Goal: Task Accomplishment & Management: Use online tool/utility

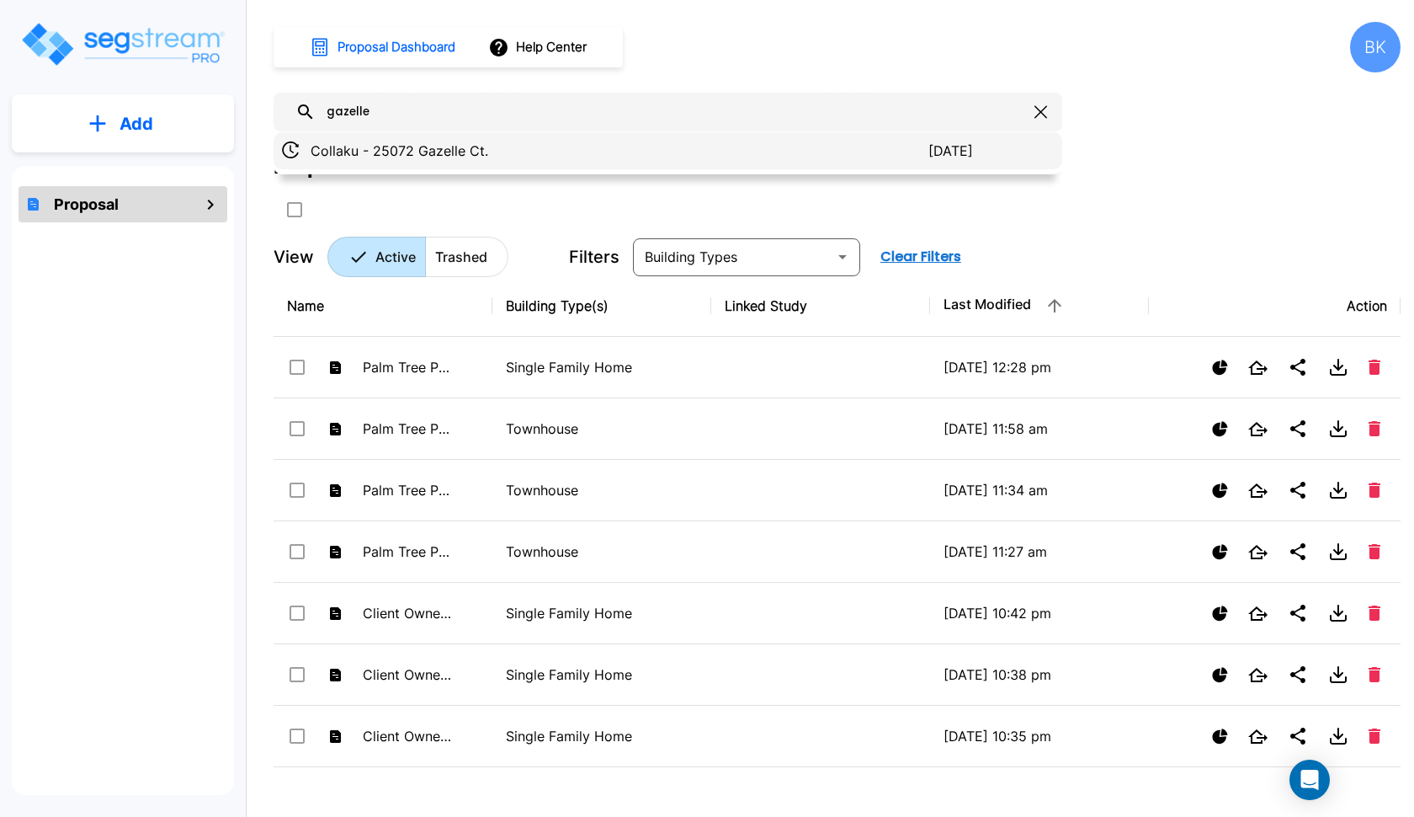
type input "gazelle"
click at [410, 156] on p "Collaku - 25072 Gazelle Ct." at bounding box center [620, 151] width 618 height 20
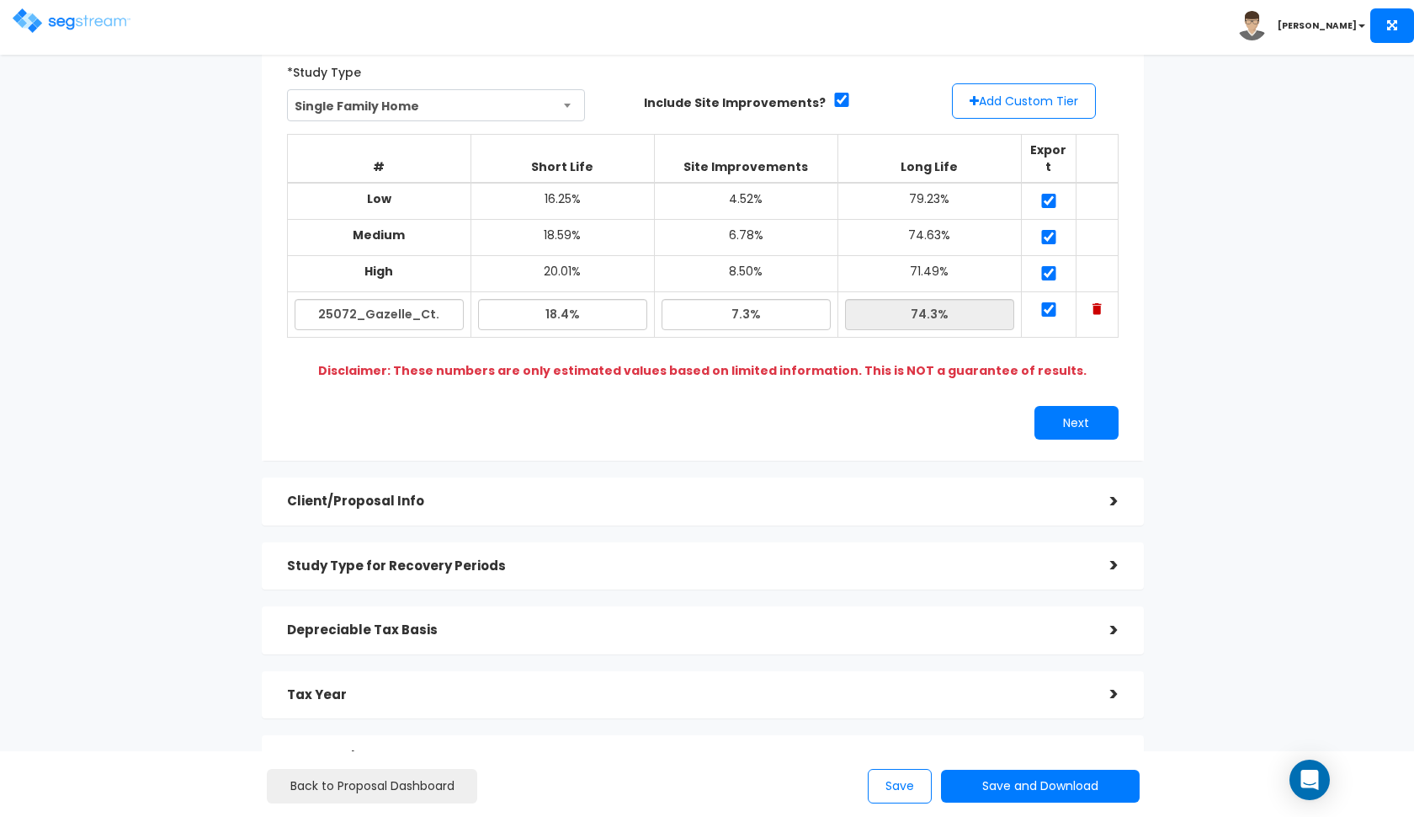
scroll to position [115, 0]
click at [562, 492] on h5 "Client/Proposal Info" at bounding box center [686, 499] width 798 height 14
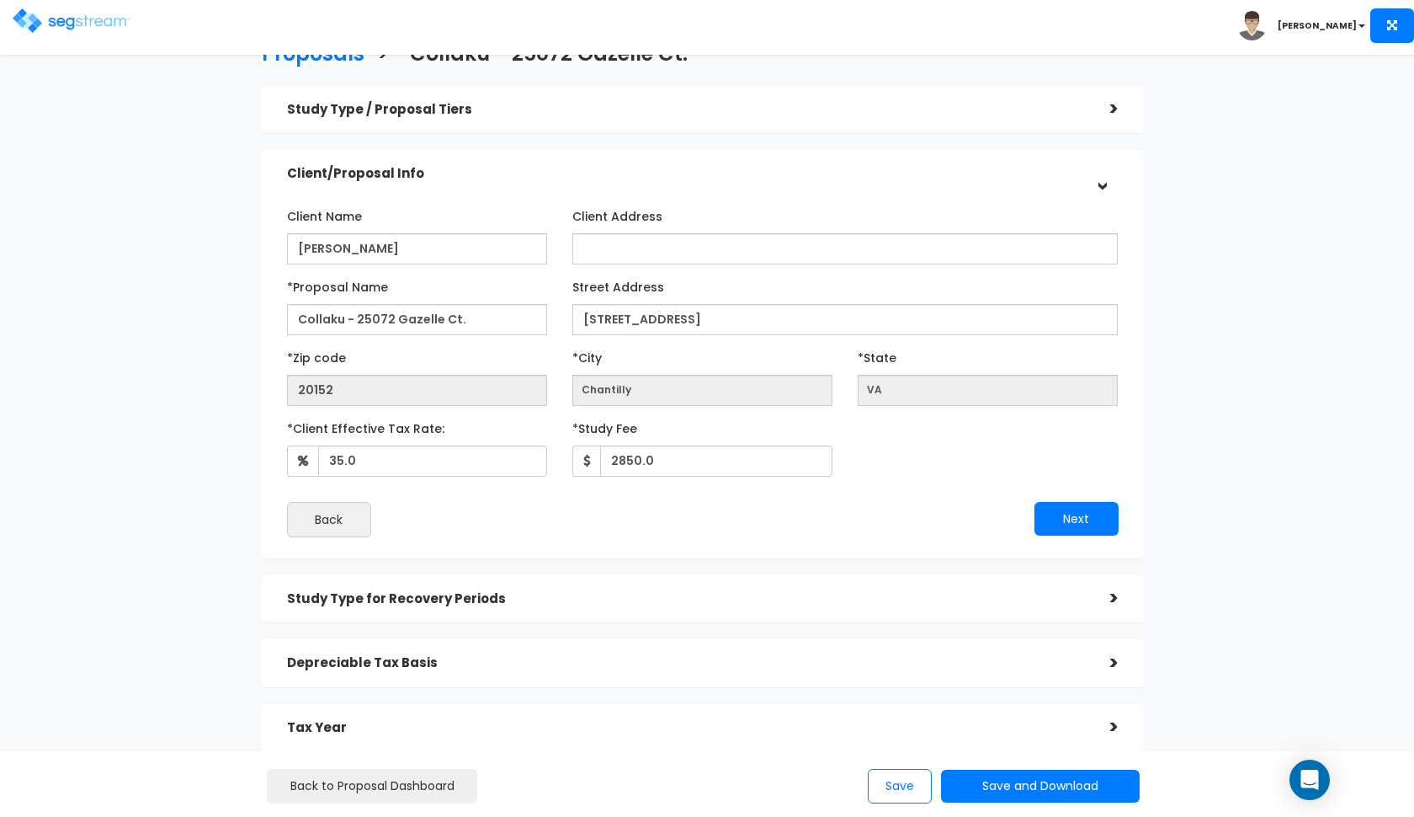
scroll to position [33, 0]
click at [702, 173] on h5 "Client/Proposal Info" at bounding box center [686, 175] width 798 height 14
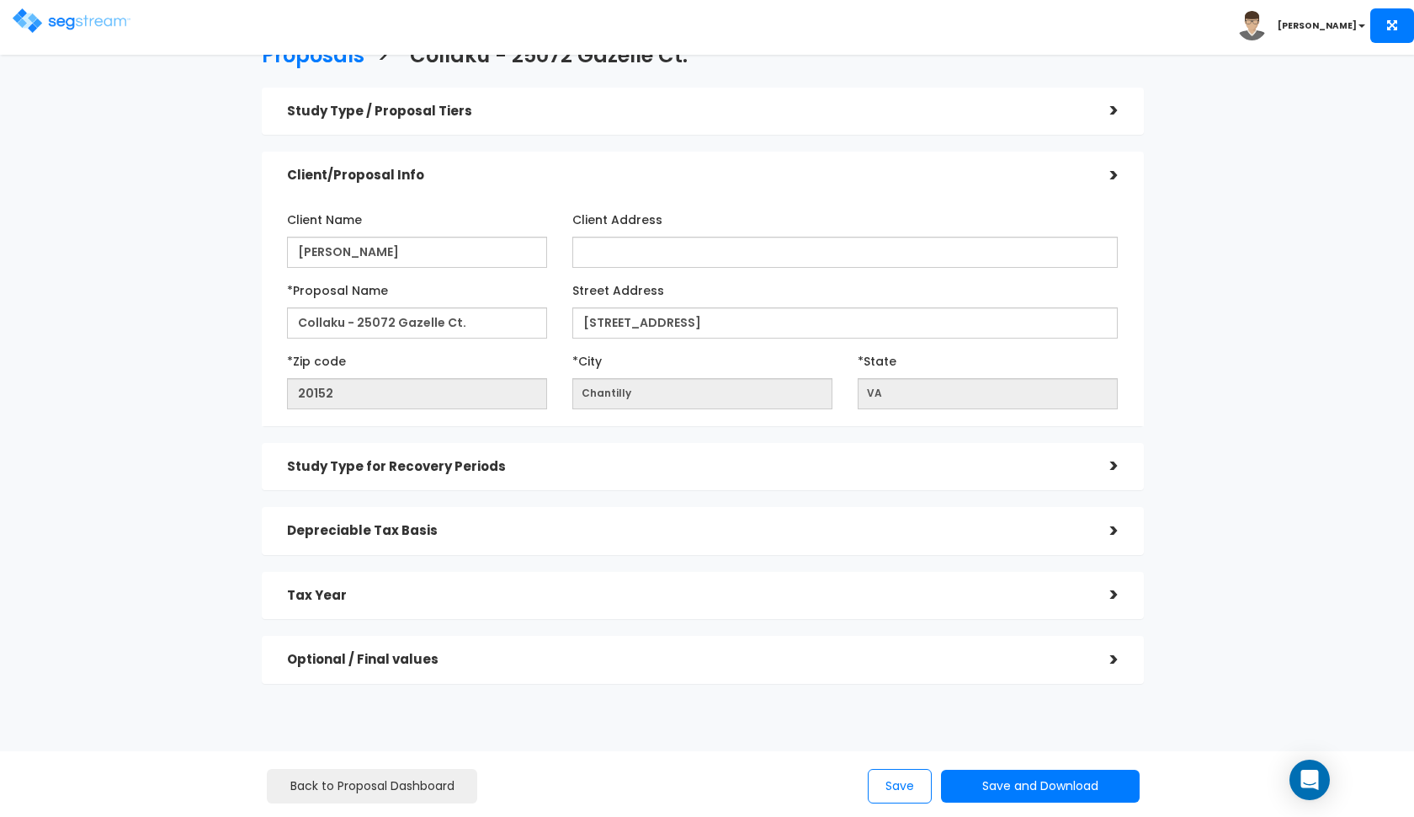
scroll to position [0, 0]
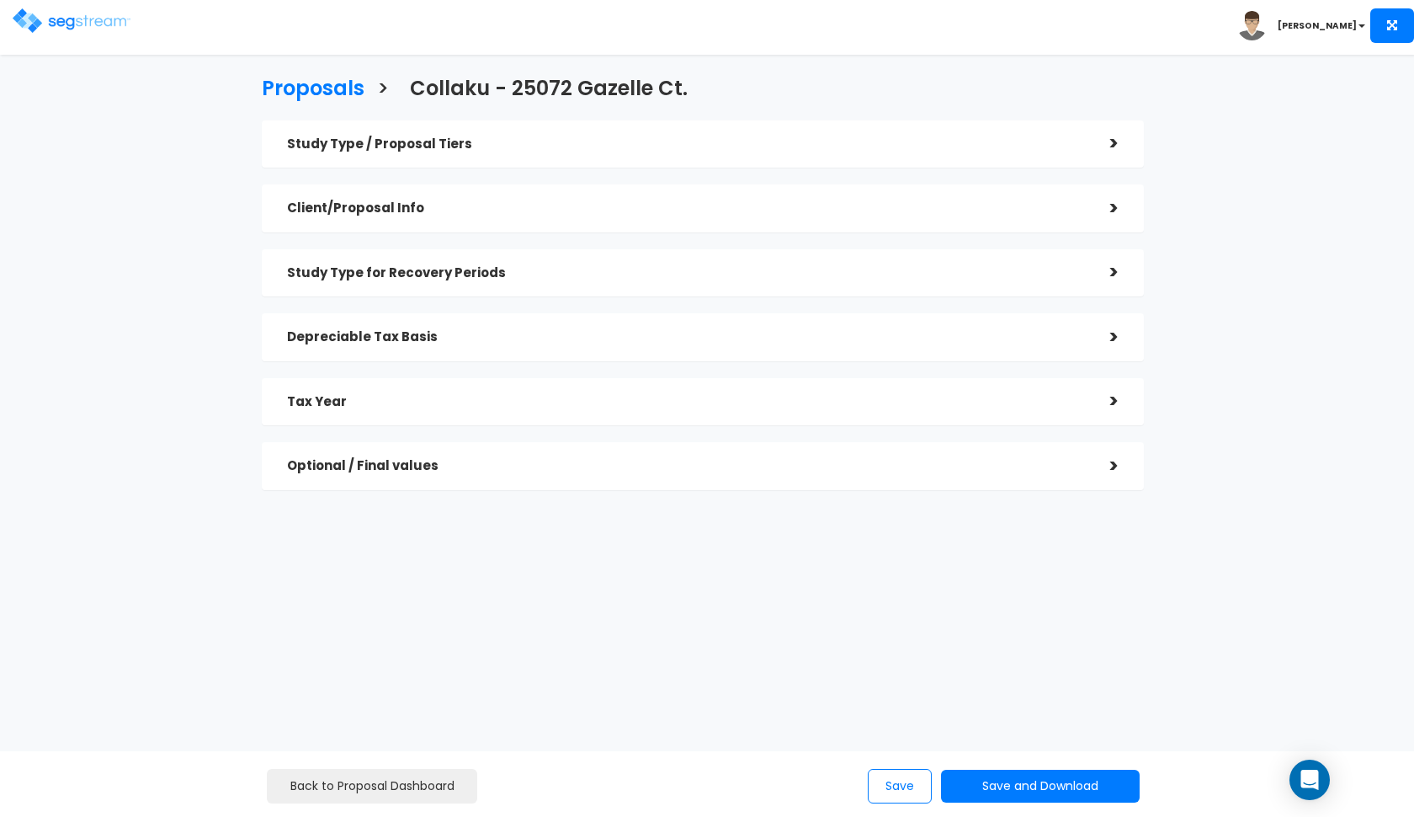
click at [611, 289] on div "Study Type for Recovery Periods >" at bounding box center [703, 273] width 882 height 48
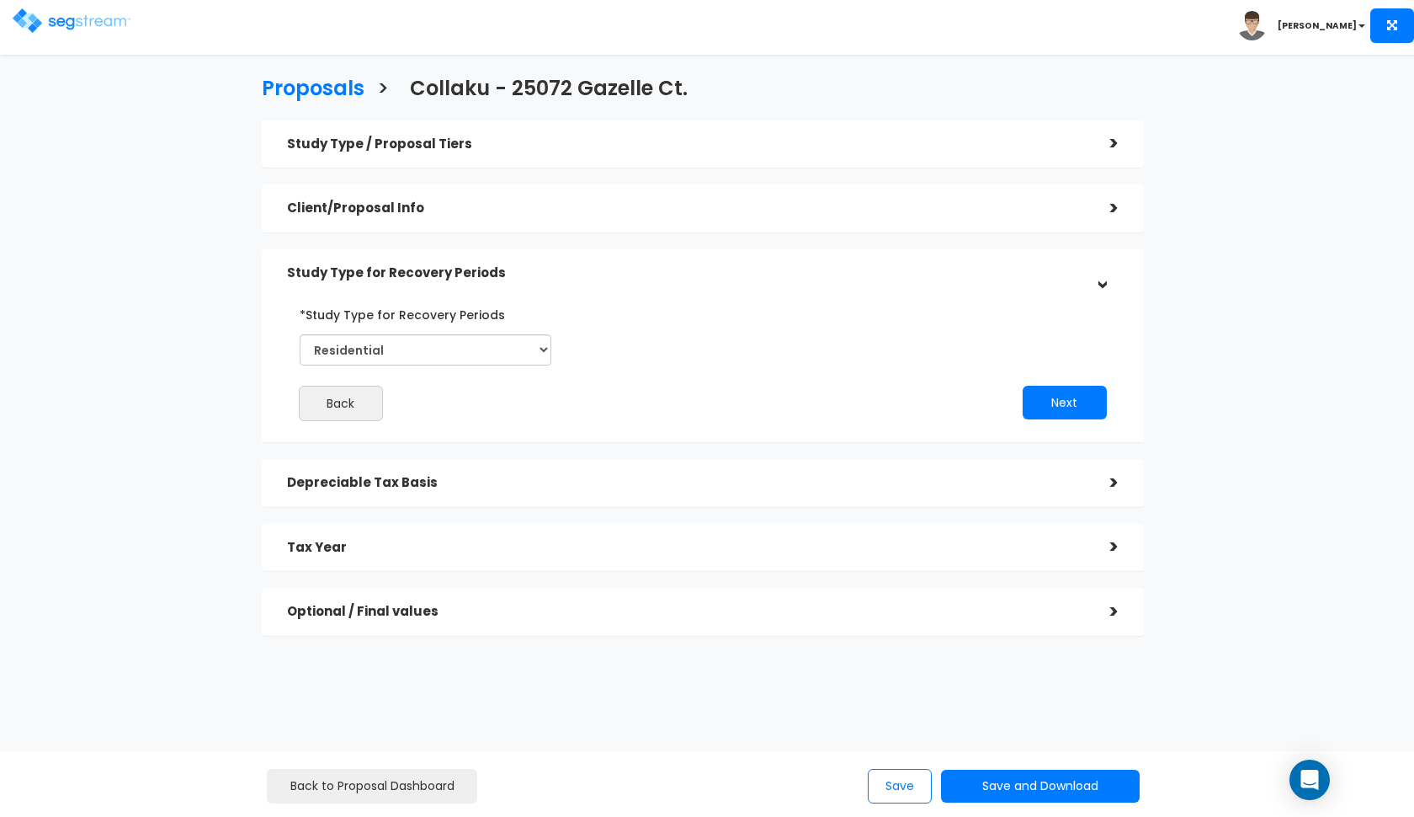
click at [617, 283] on div "Study Type for Recovery Periods" at bounding box center [686, 273] width 798 height 31
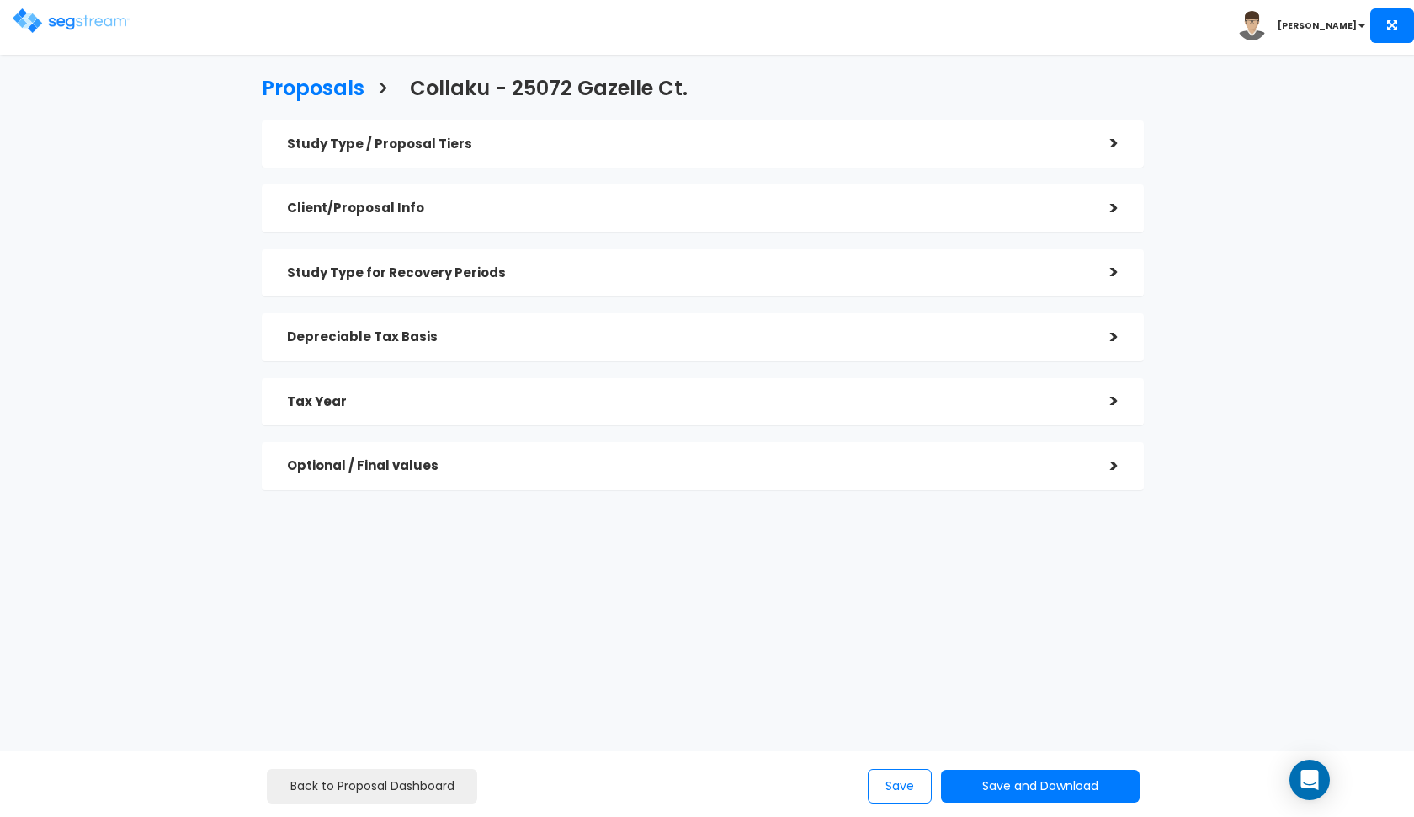
click at [583, 345] on div "Depreciable Tax Basis" at bounding box center [686, 337] width 798 height 31
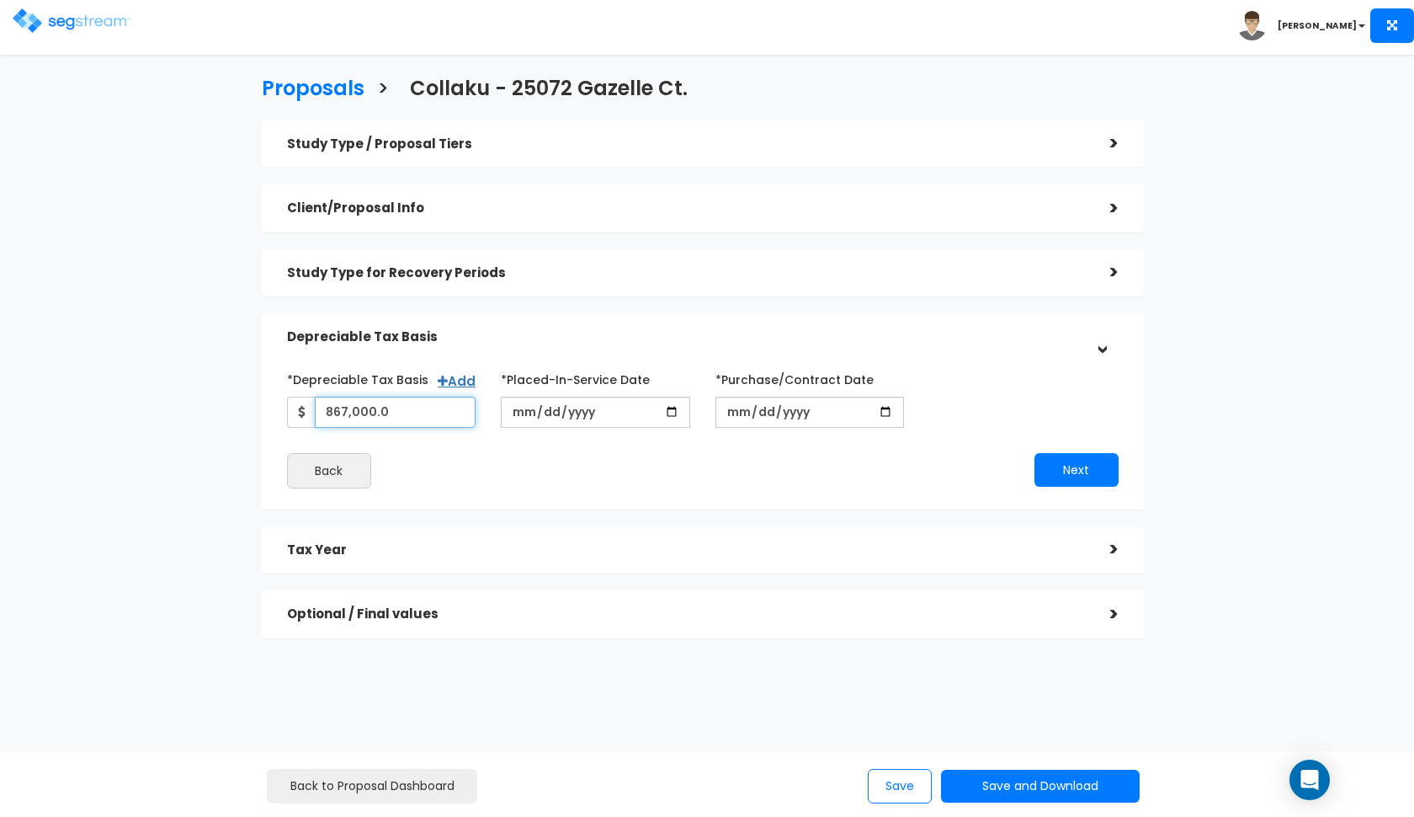
click at [409, 418] on input "867,000.0" at bounding box center [396, 411] width 162 height 31
type input "277,440"
click at [1096, 462] on button "Next" at bounding box center [1077, 470] width 84 height 34
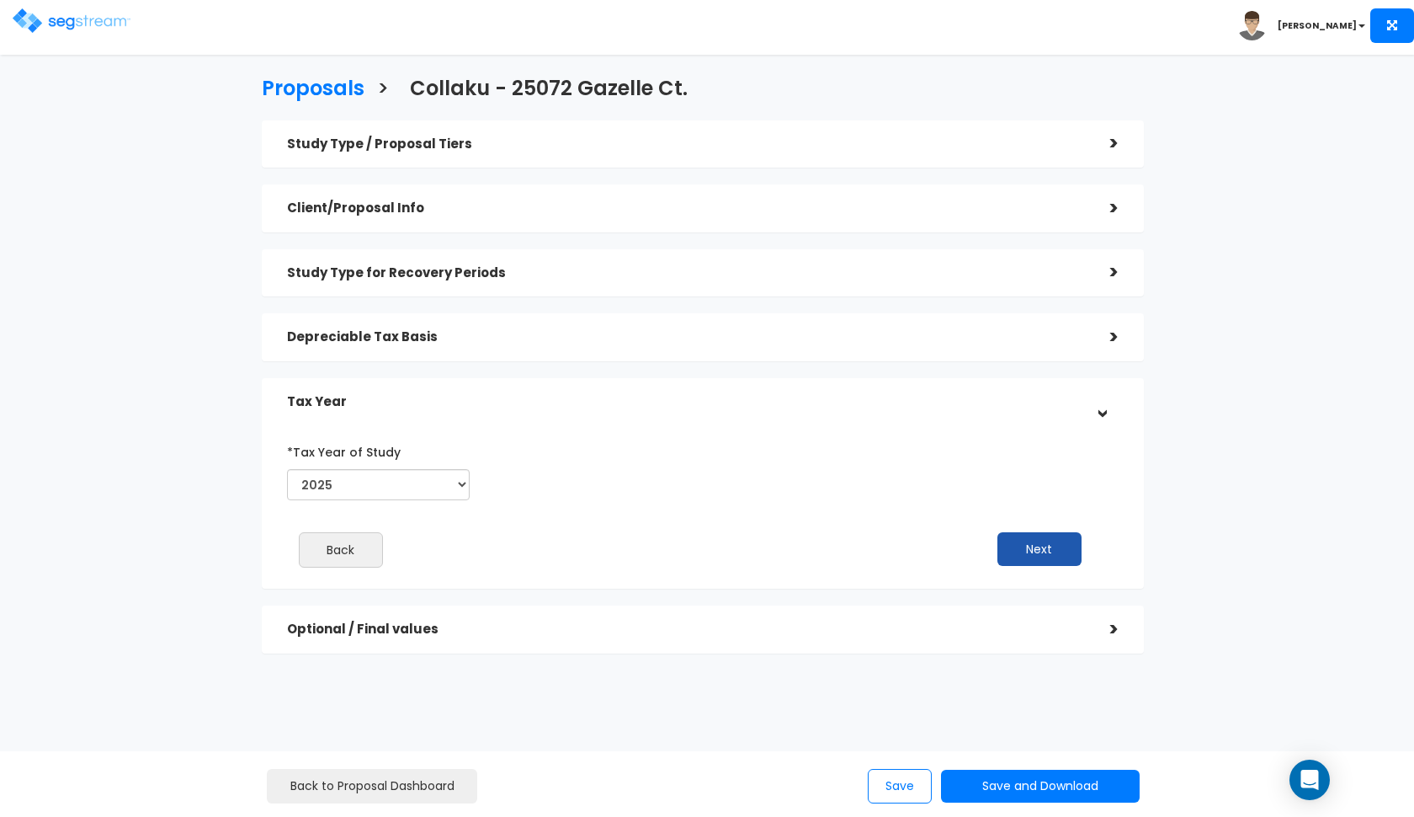
click at [1042, 547] on button "Next" at bounding box center [1040, 549] width 84 height 34
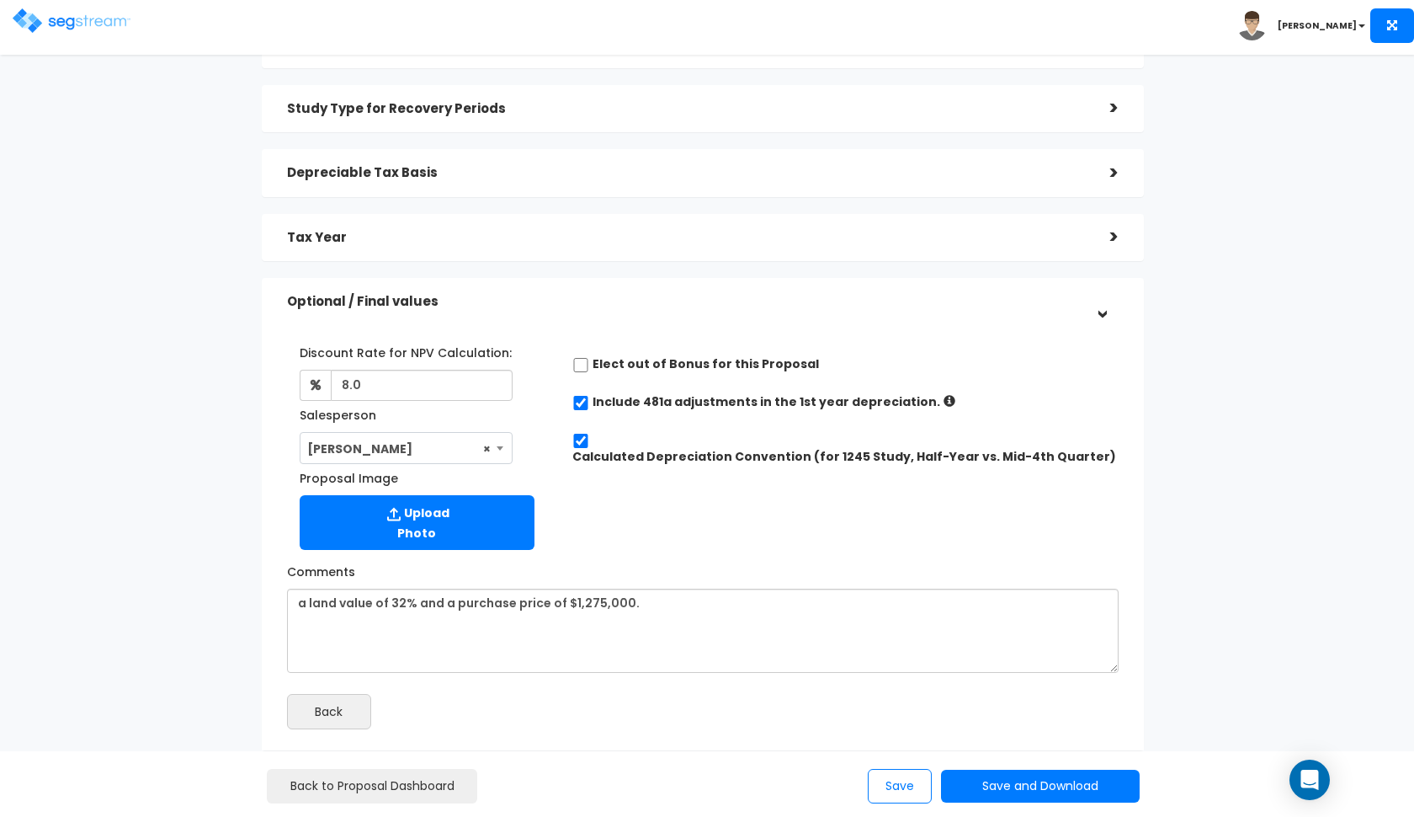
scroll to position [167, 0]
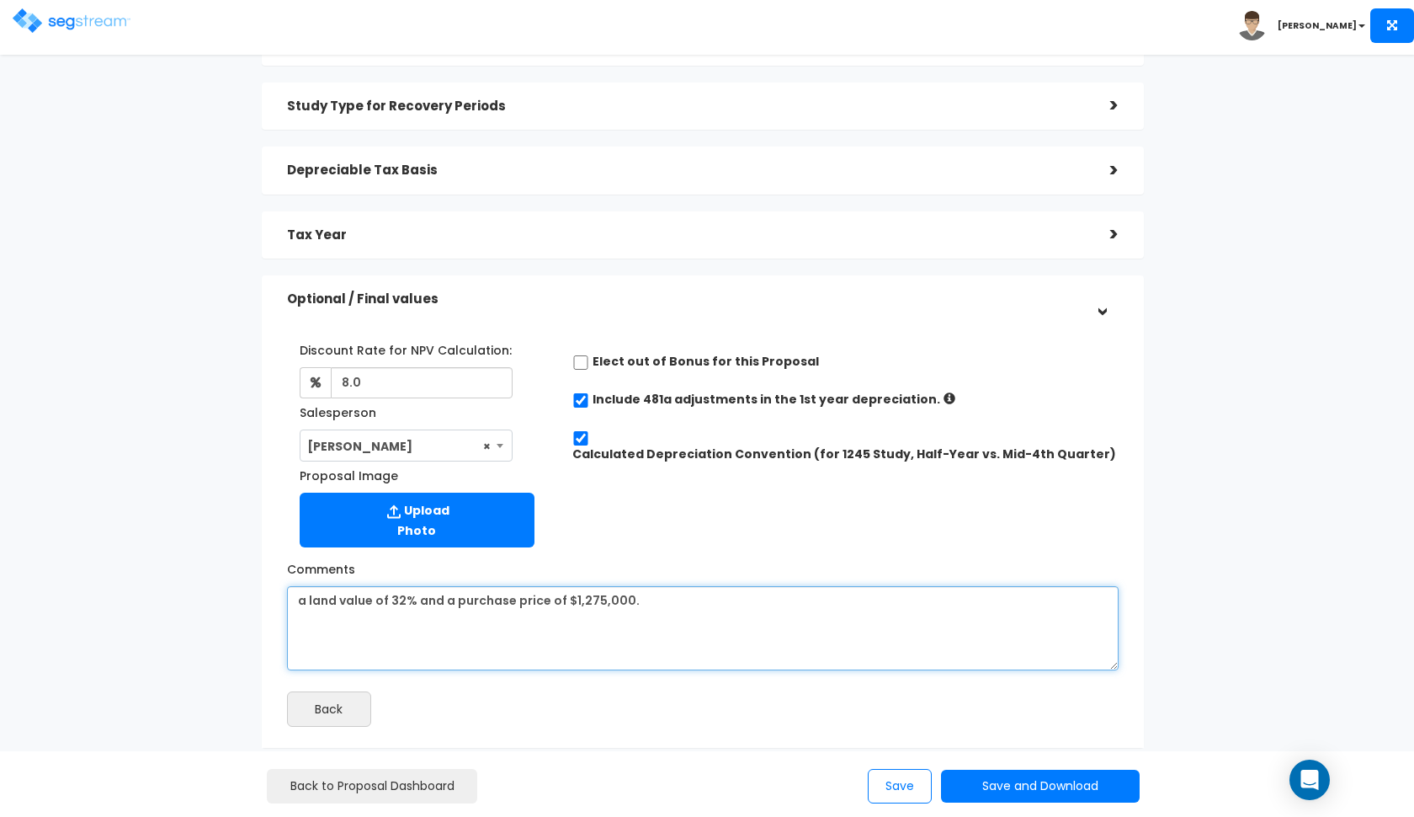
click at [663, 598] on textarea "a land value of 32% and a purchase price of $1,275,000." at bounding box center [703, 628] width 832 height 84
click at [443, 595] on textarea "a land value of 32% and a purchase price of $1,275,000." at bounding box center [703, 628] width 832 height 84
click at [643, 610] on textarea "a land value of 32% and a purchase price of $1,275,000." at bounding box center [703, 628] width 832 height 84
click at [774, 599] on textarea "a land value of 32% and a purchase price of $1,275,000." at bounding box center [703, 628] width 832 height 84
click at [939, 594] on textarea "a land value of 32% and a purchase price of $1,275,000." at bounding box center [703, 628] width 832 height 84
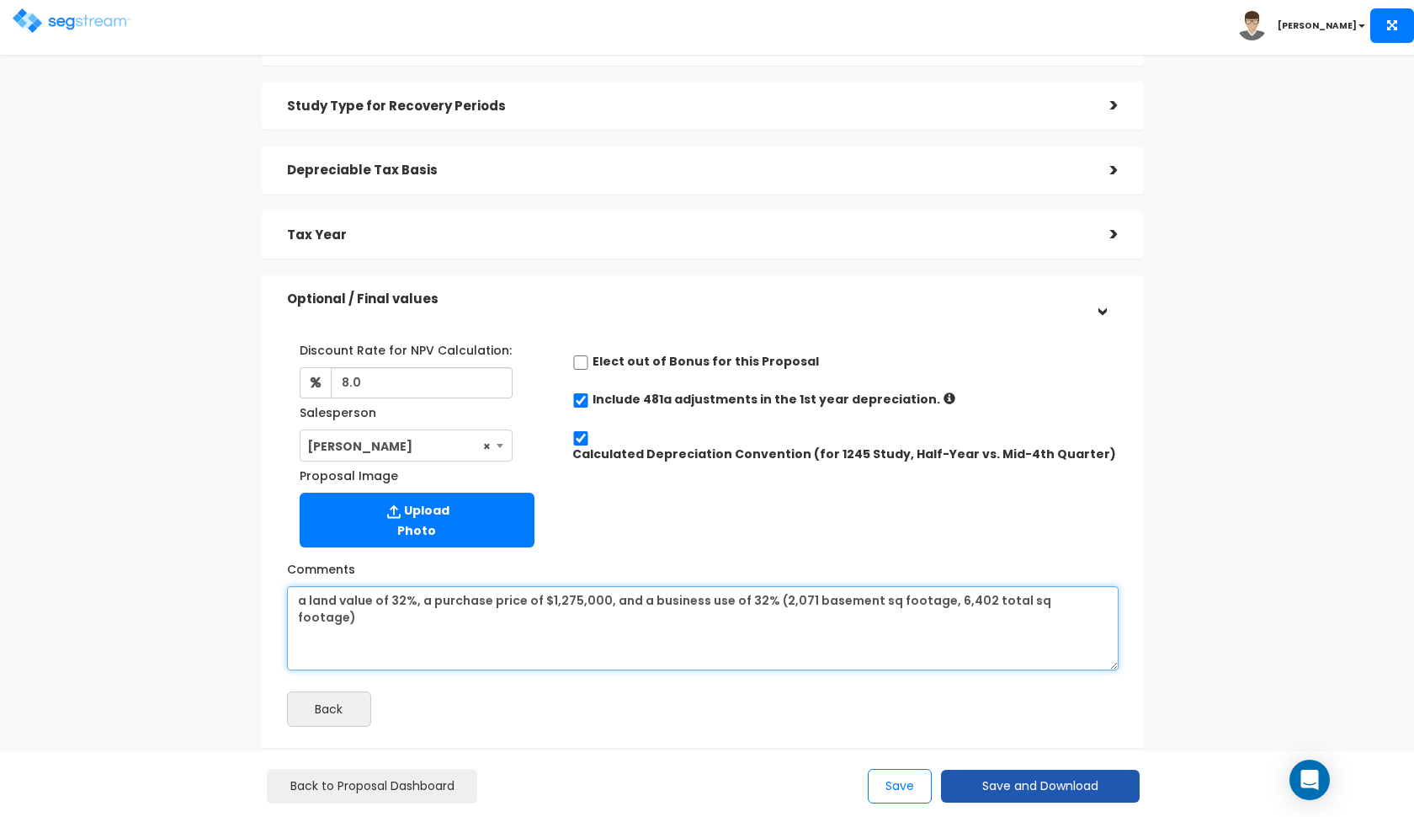
type textarea "a land value of 32%, a purchase price of $1,275,000, and a business use of 32% …"
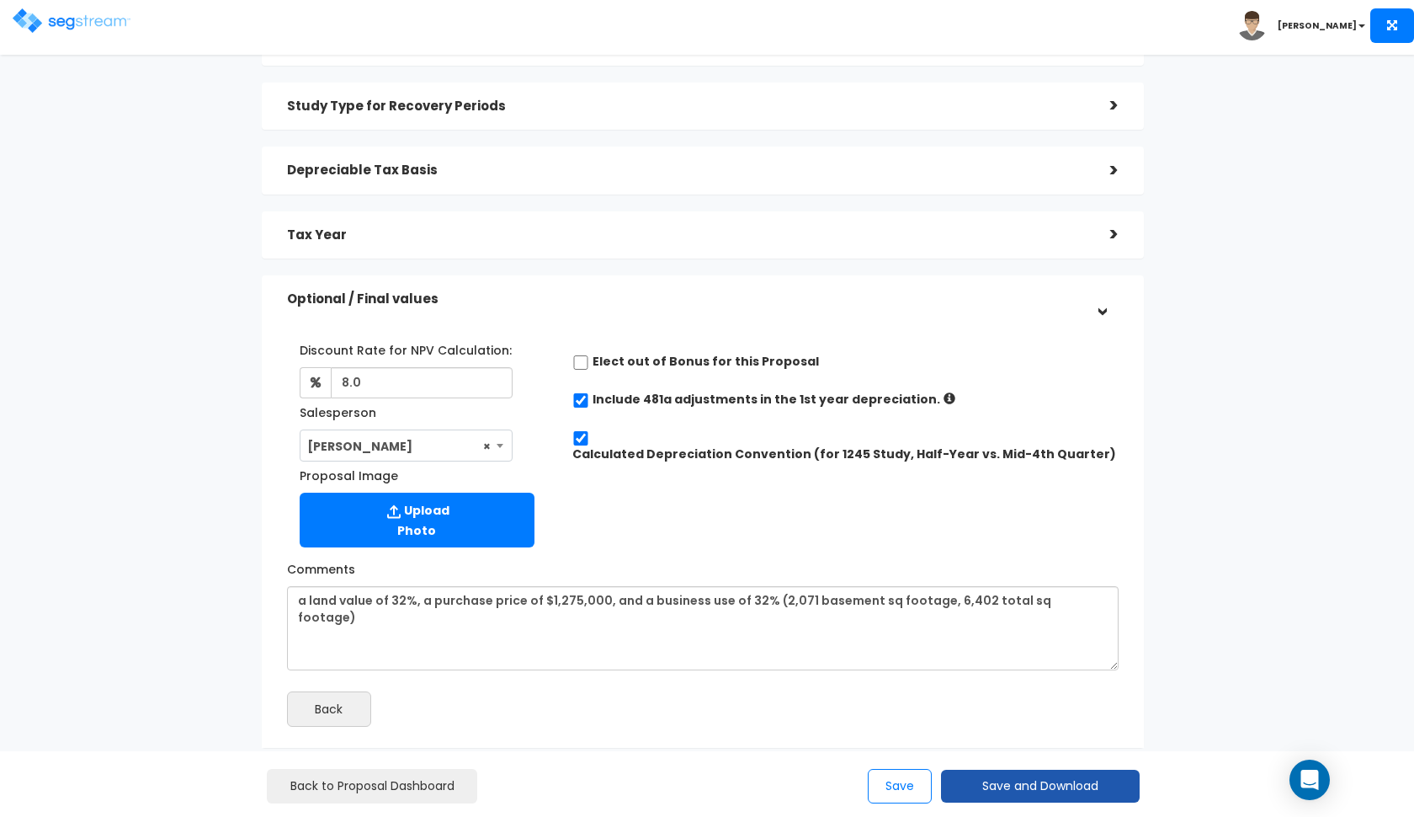
click at [979, 779] on button "Save and Download" at bounding box center [1040, 785] width 199 height 33
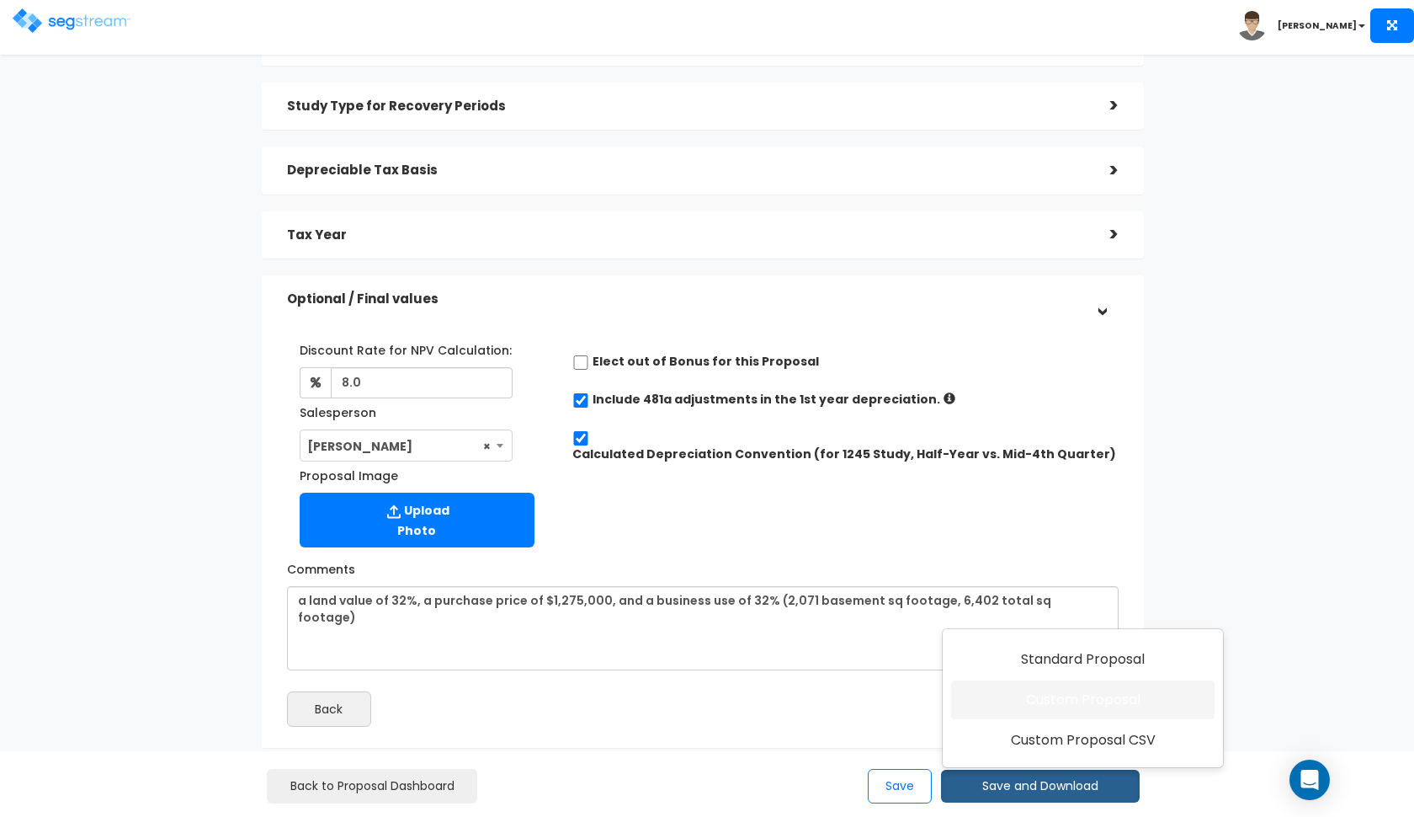
click at [1009, 713] on link "Custom Proposal" at bounding box center [1082, 699] width 263 height 39
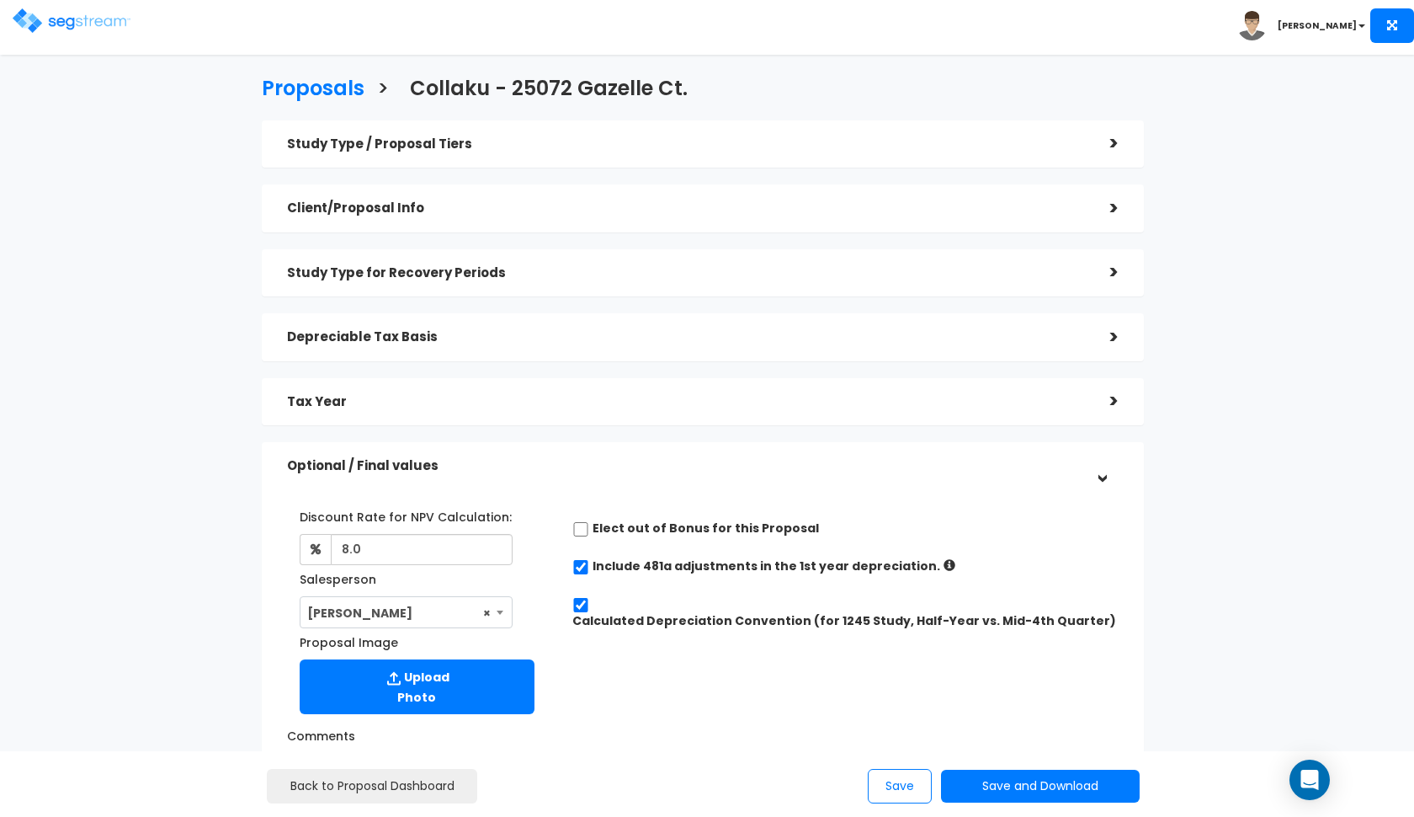
click at [35, 29] on img at bounding box center [72, 20] width 118 height 24
